Goal: Task Accomplishment & Management: Manage account settings

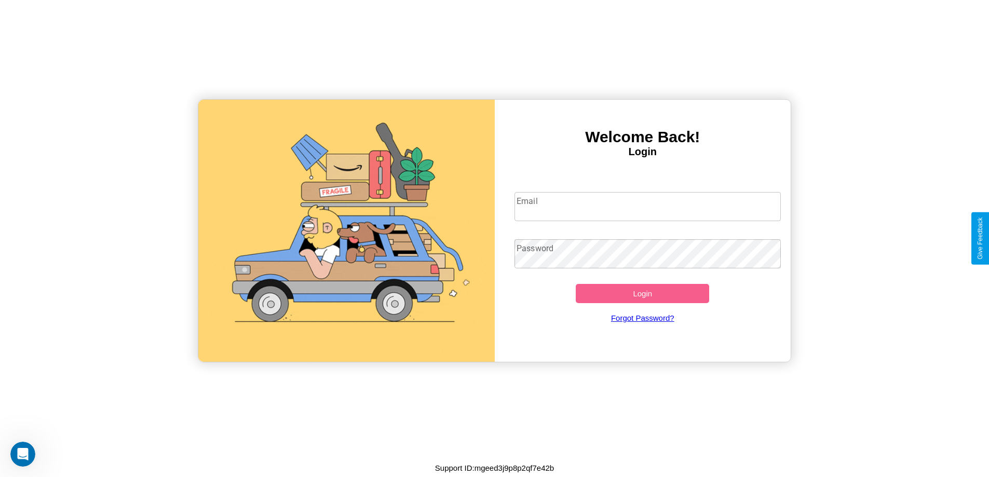
click at [647, 207] on input "Email" at bounding box center [647, 206] width 266 height 29
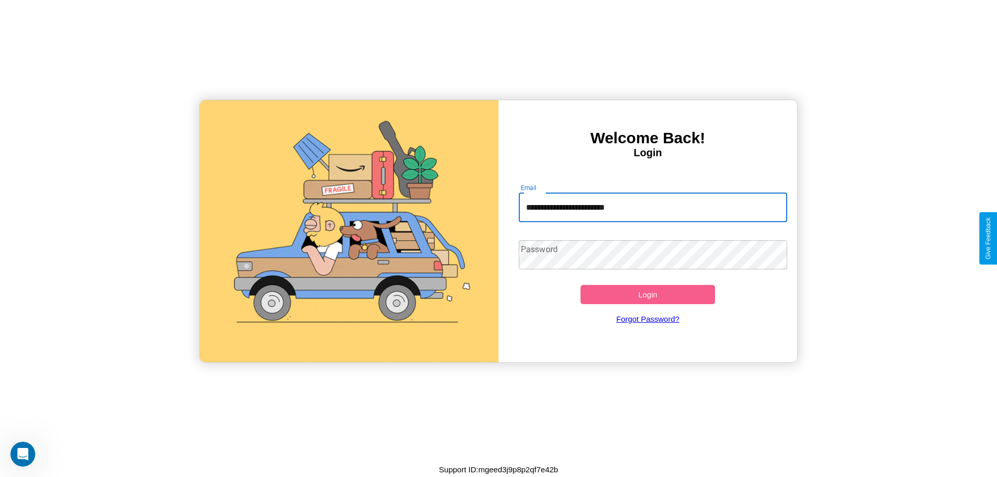
type input "**********"
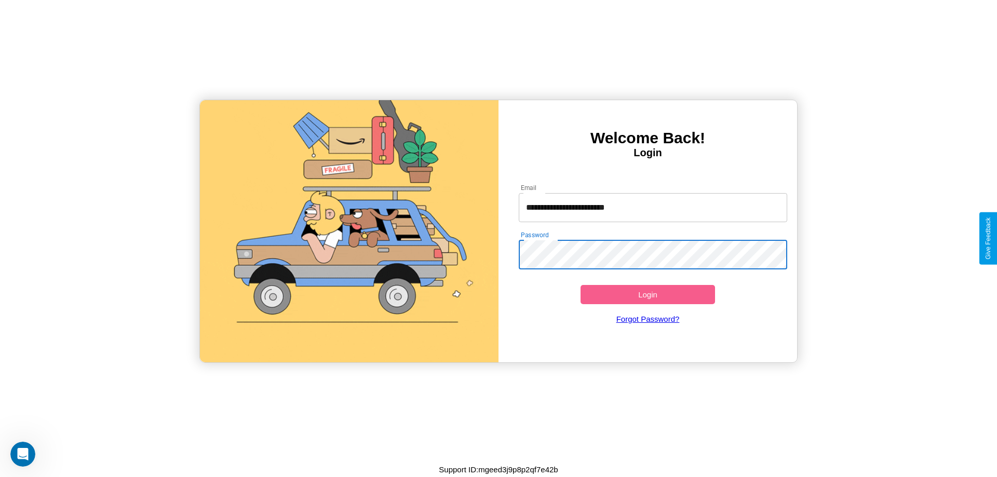
click at [647, 294] on button "Login" at bounding box center [647, 294] width 134 height 19
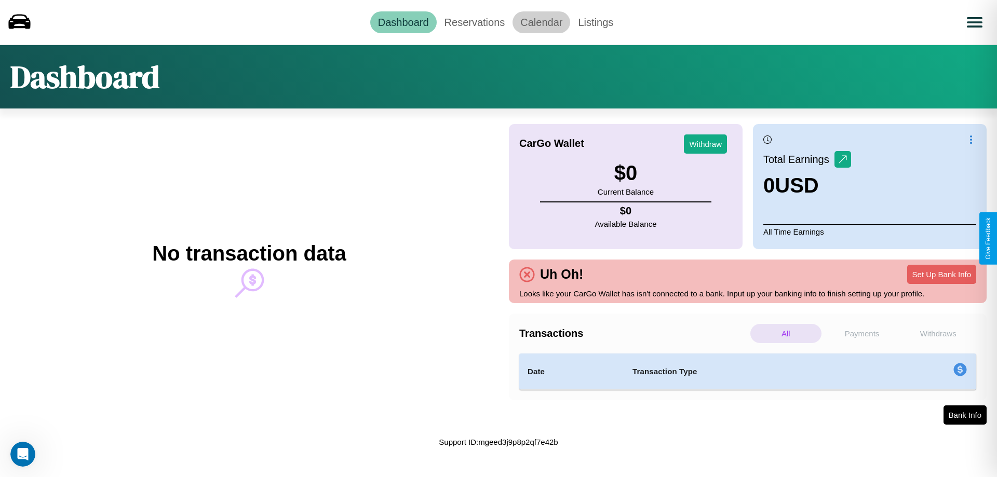
click at [541, 22] on link "Calendar" at bounding box center [541, 22] width 58 height 22
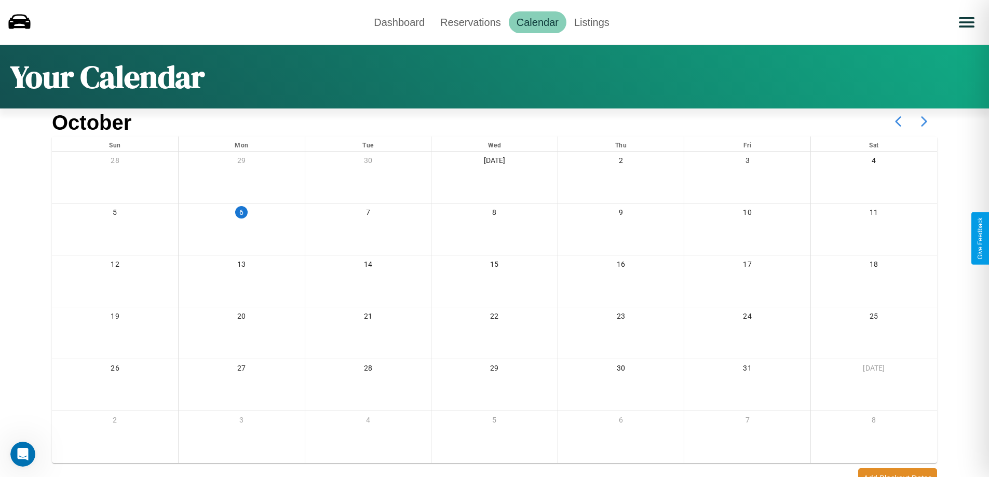
click at [924, 121] on icon at bounding box center [924, 121] width 26 height 26
click at [470, 22] on link "Reservations" at bounding box center [470, 22] width 76 height 22
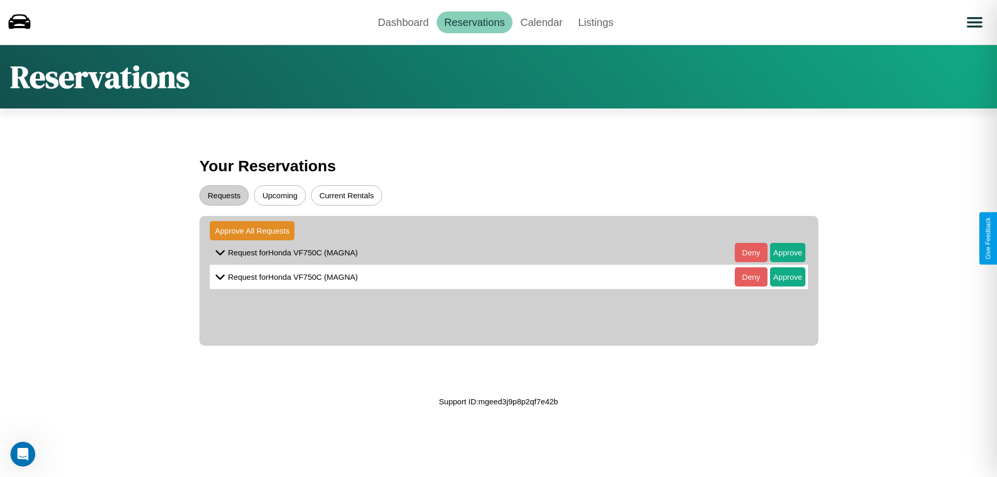
click at [280, 195] on button "Upcoming" at bounding box center [280, 195] width 52 height 20
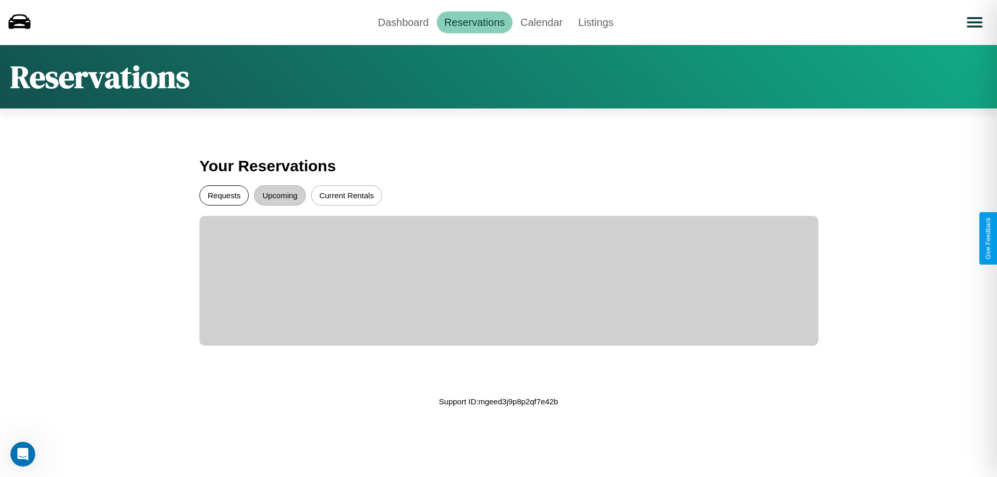
click at [224, 195] on button "Requests" at bounding box center [223, 195] width 49 height 20
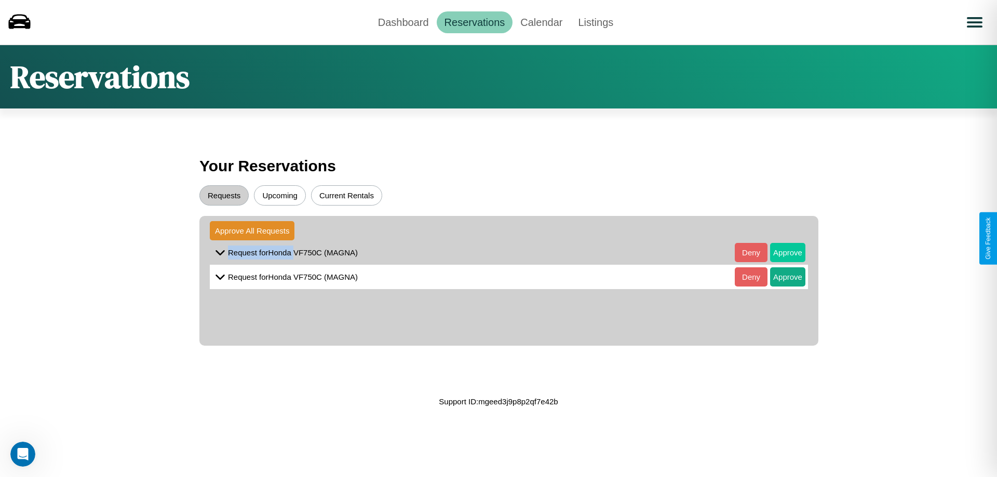
click at [780, 252] on button "Approve" at bounding box center [787, 252] width 35 height 19
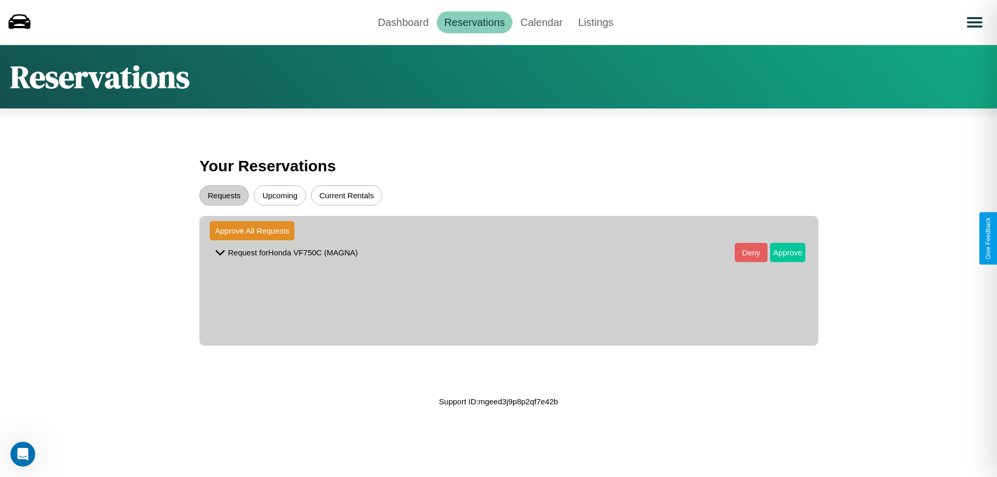
click at [780, 252] on button "Approve" at bounding box center [787, 252] width 35 height 19
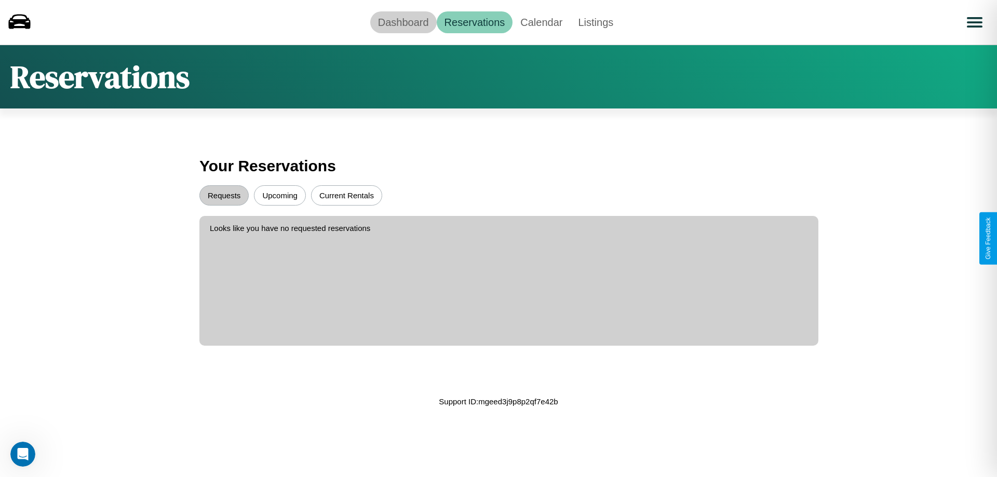
click at [403, 22] on link "Dashboard" at bounding box center [403, 22] width 66 height 22
